Goal: Find specific page/section: Find specific page/section

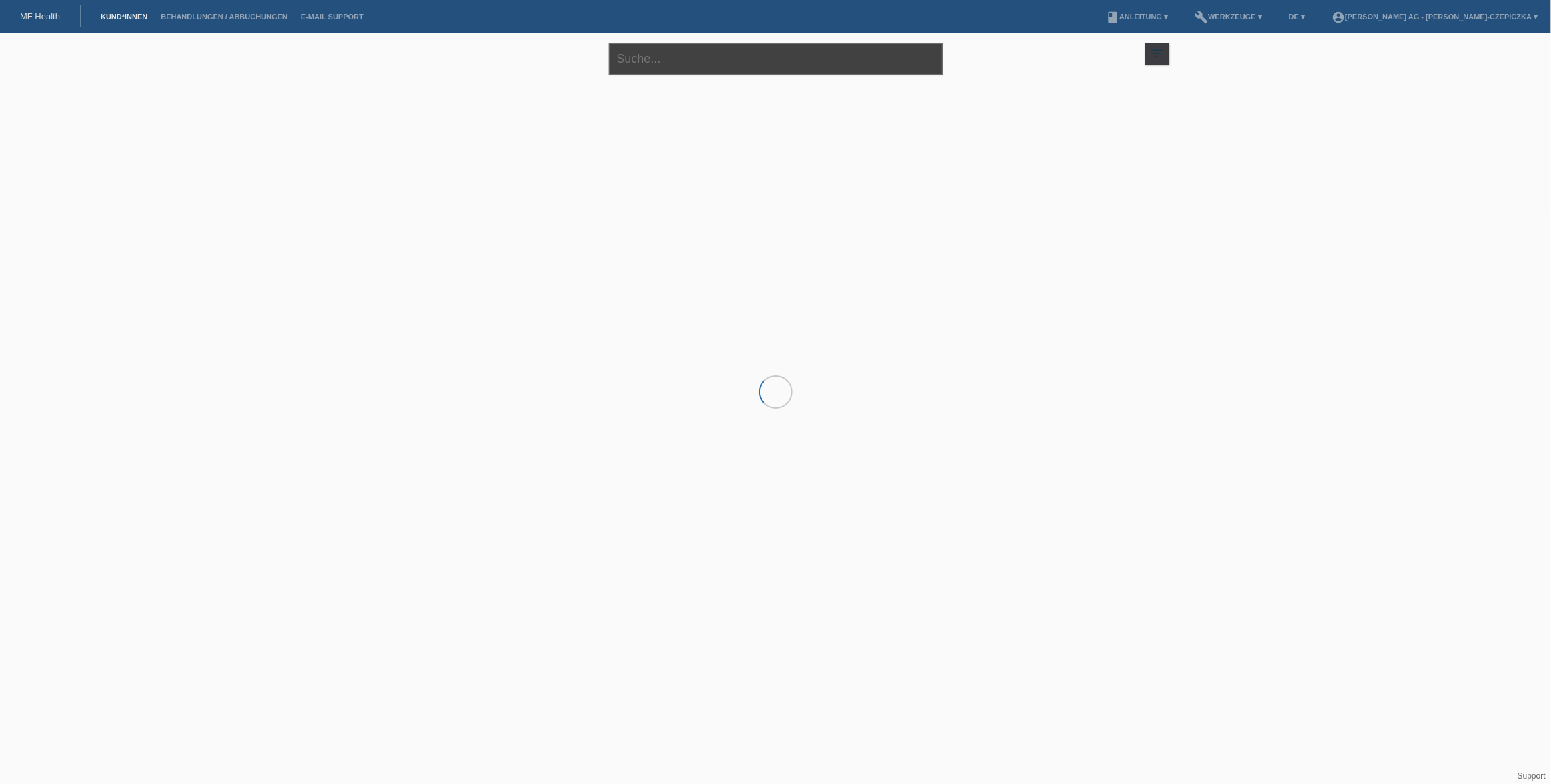
click at [658, 64] on input "text" at bounding box center [776, 59] width 333 height 31
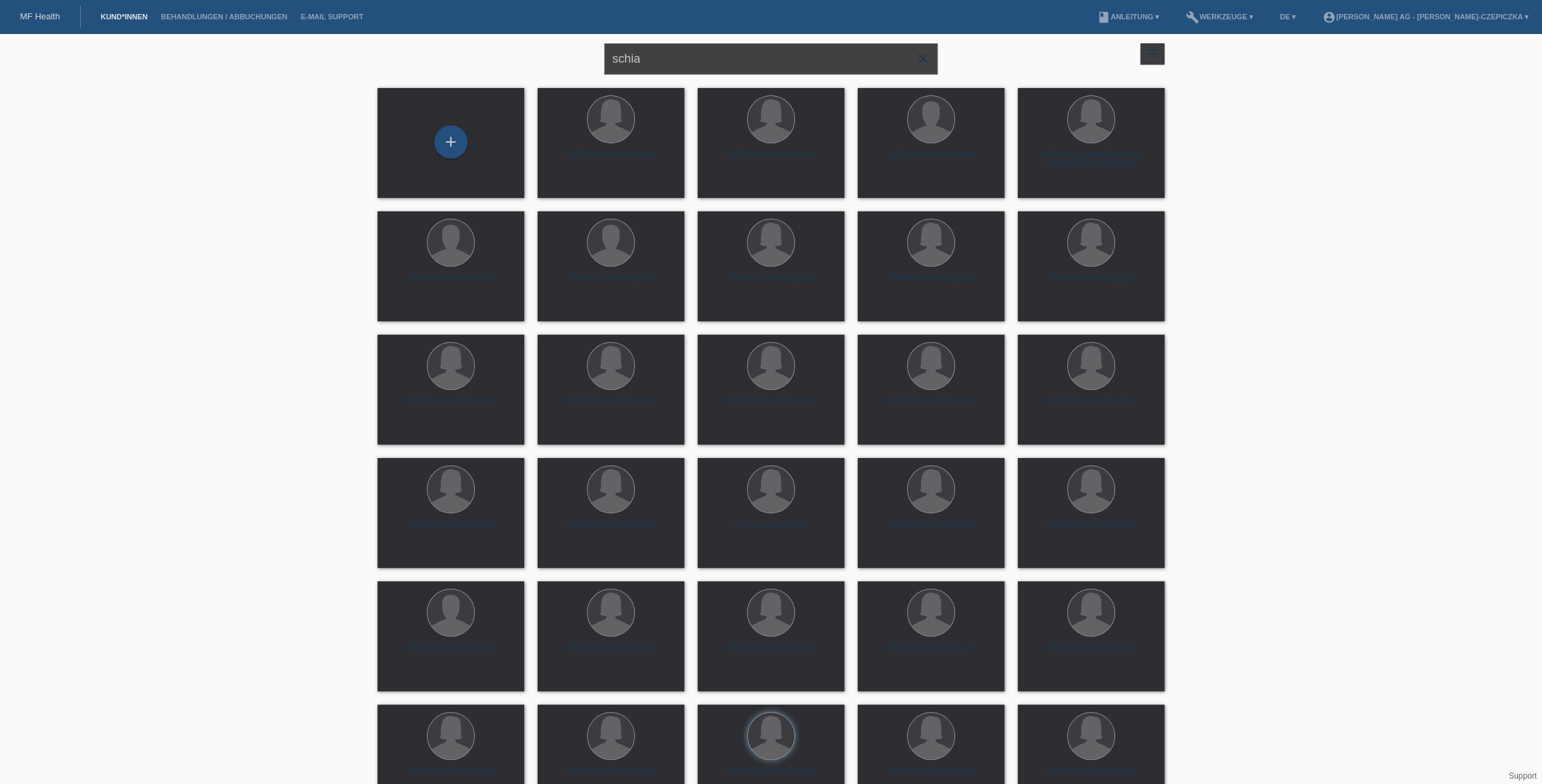
type input "schia"
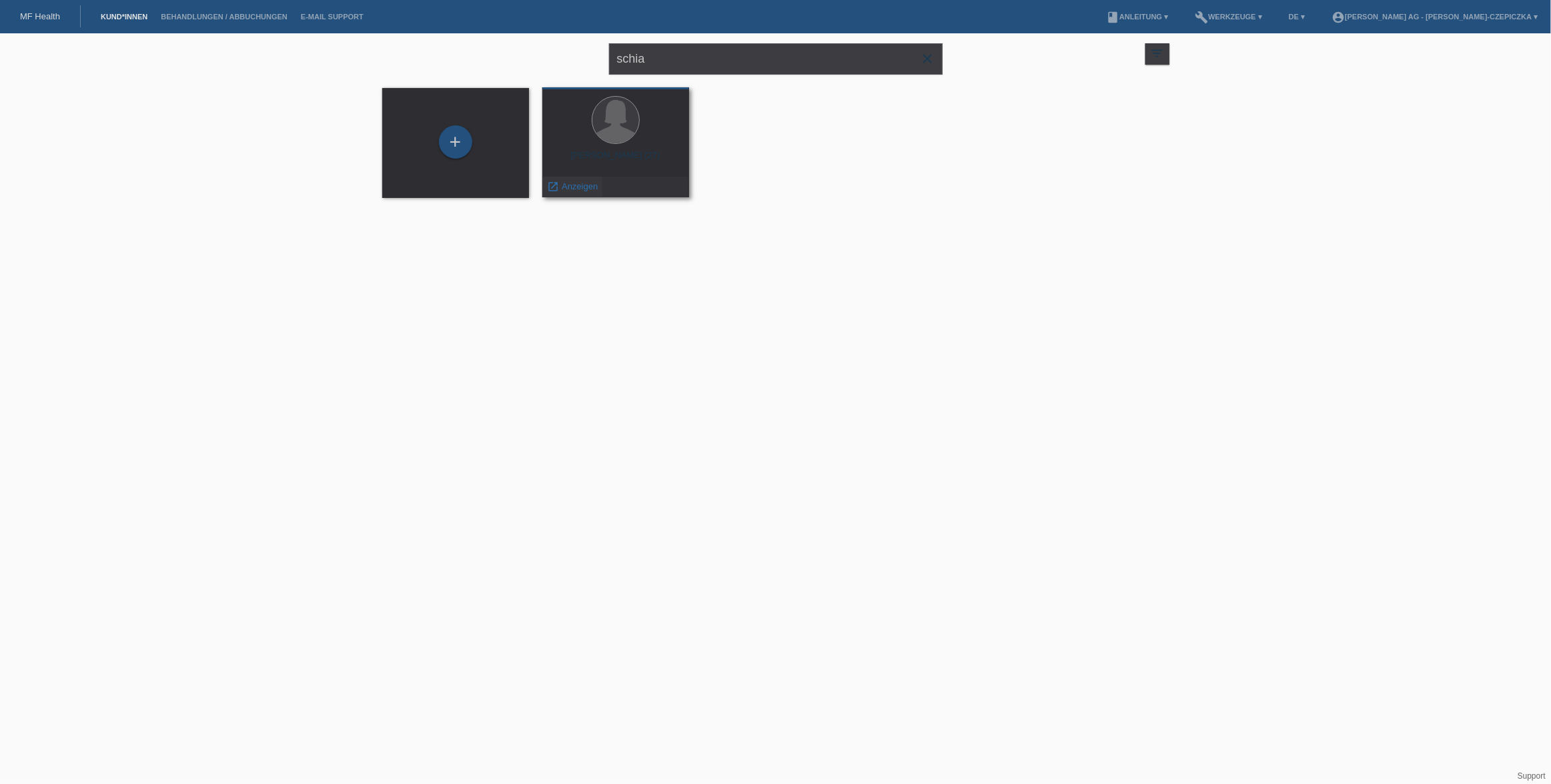
click at [565, 188] on span "Anzeigen" at bounding box center [580, 186] width 36 height 10
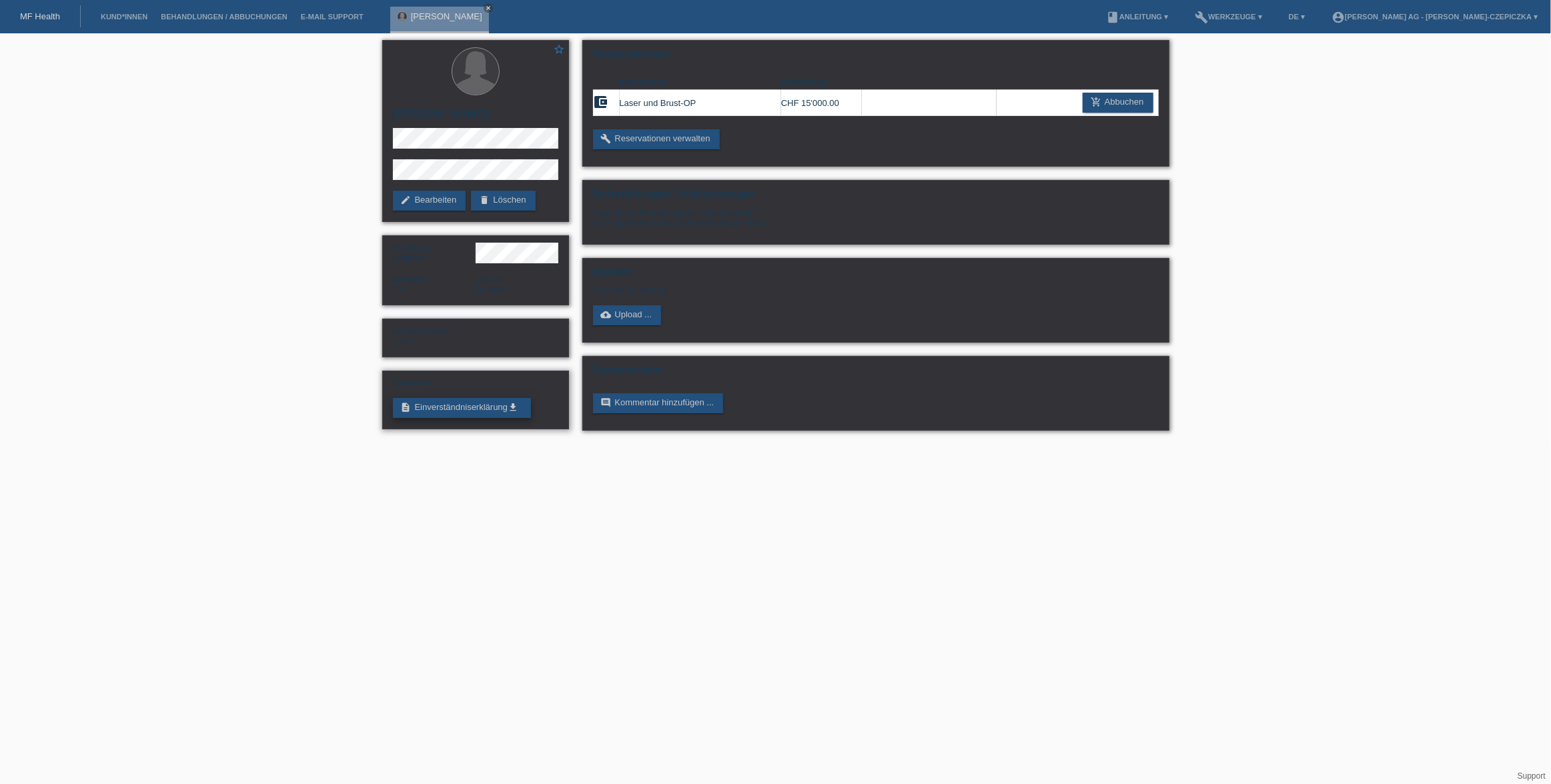
click at [485, 410] on link "description Einverständniserklärung get_app" at bounding box center [462, 408] width 138 height 20
click at [488, 9] on icon "close" at bounding box center [487, 7] width 6 height 6
